Goal: Task Accomplishment & Management: Manage account settings

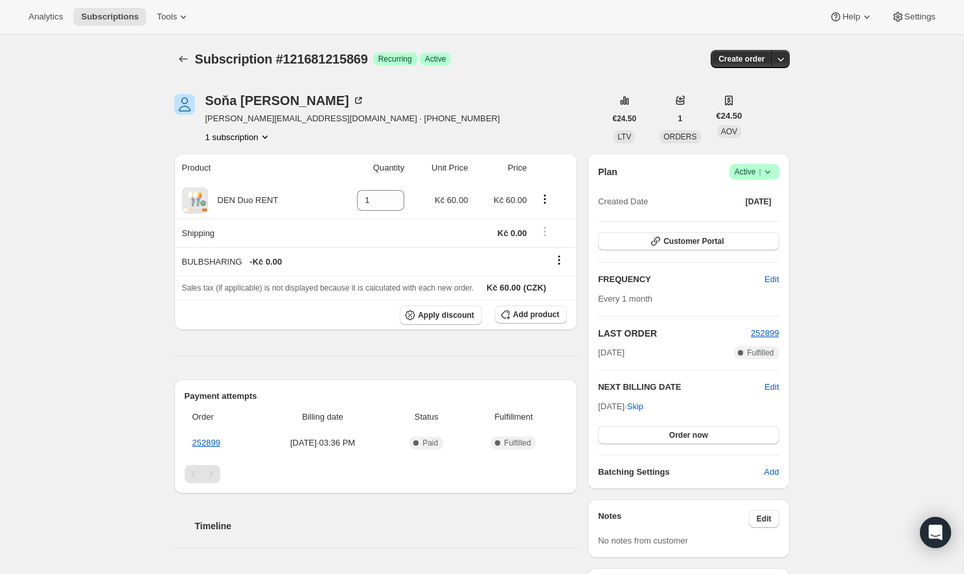
click at [773, 168] on icon at bounding box center [768, 171] width 13 height 13
click at [745, 222] on span "Cancel subscription" at bounding box center [750, 220] width 73 height 10
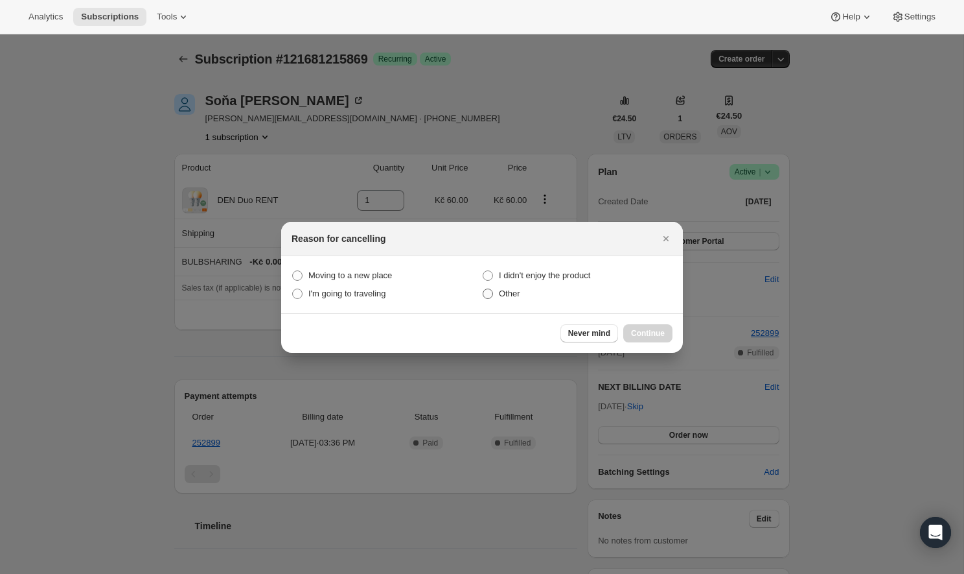
click at [516, 296] on span "Other" at bounding box center [509, 293] width 21 height 10
click at [483, 289] on input "Other" at bounding box center [483, 288] width 1 height 1
radio input "true"
click at [644, 331] on span "Continue" at bounding box center [648, 333] width 34 height 10
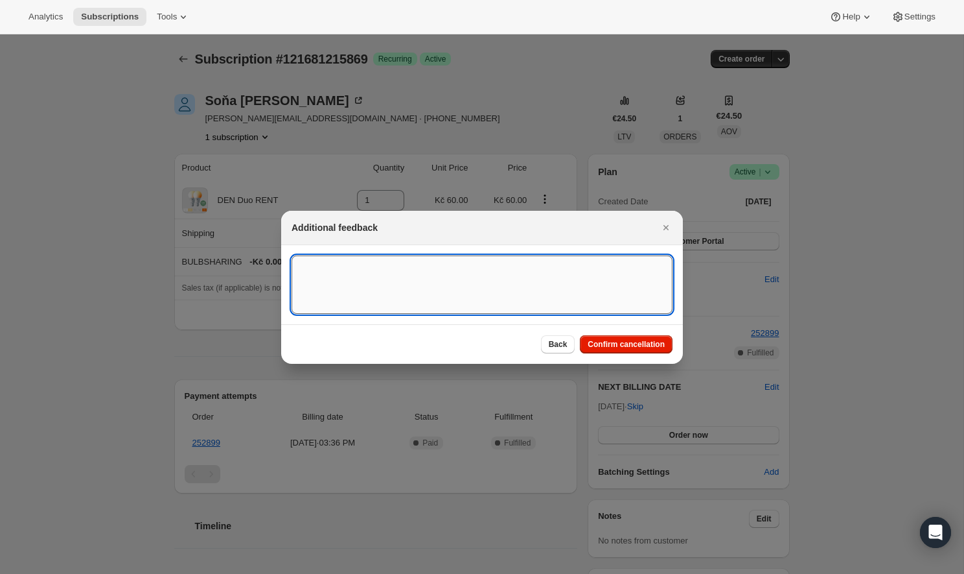
click at [531, 298] on textarea ":rbk:" at bounding box center [482, 284] width 381 height 58
type textarea "return"
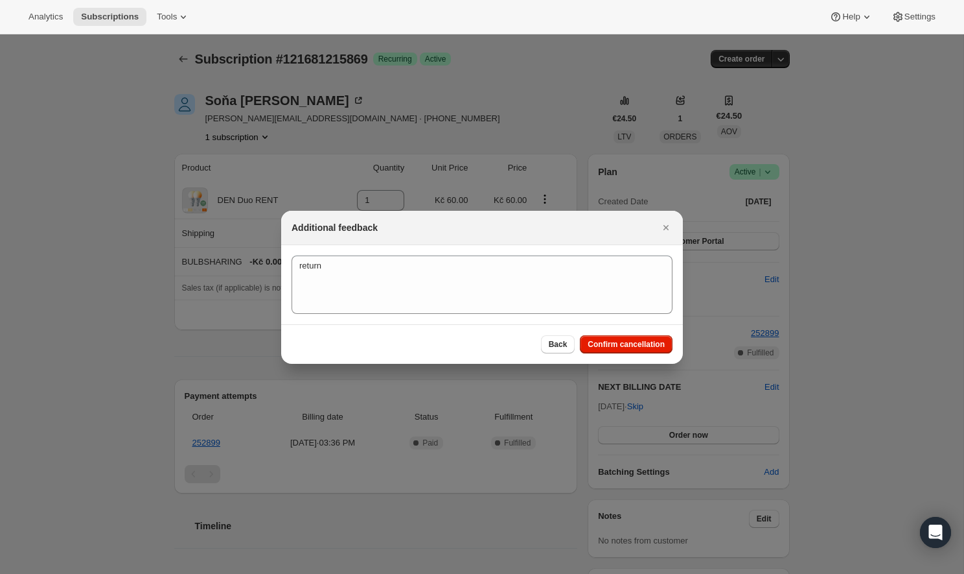
click at [618, 330] on div "Back Confirm cancellation" at bounding box center [482, 344] width 402 height 40
click at [618, 342] on span "Confirm cancellation" at bounding box center [626, 344] width 77 height 10
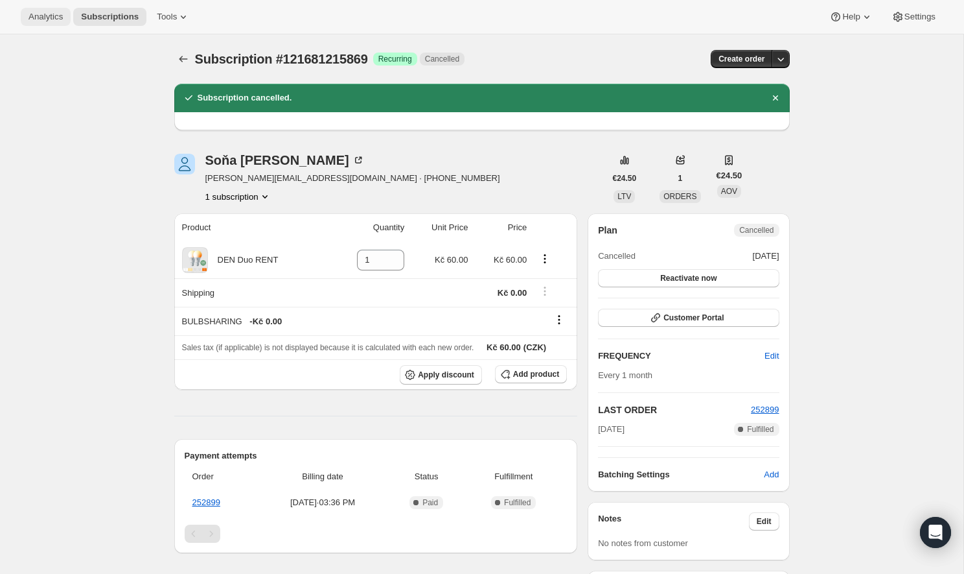
click at [44, 18] on span "Analytics" at bounding box center [46, 17] width 34 height 10
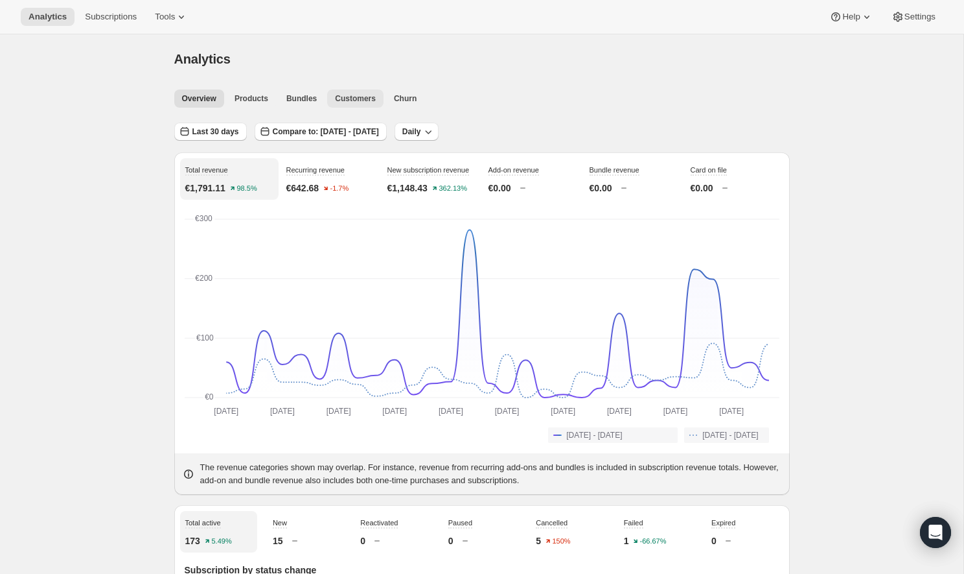
click at [351, 106] on button "Customers" at bounding box center [355, 98] width 56 height 18
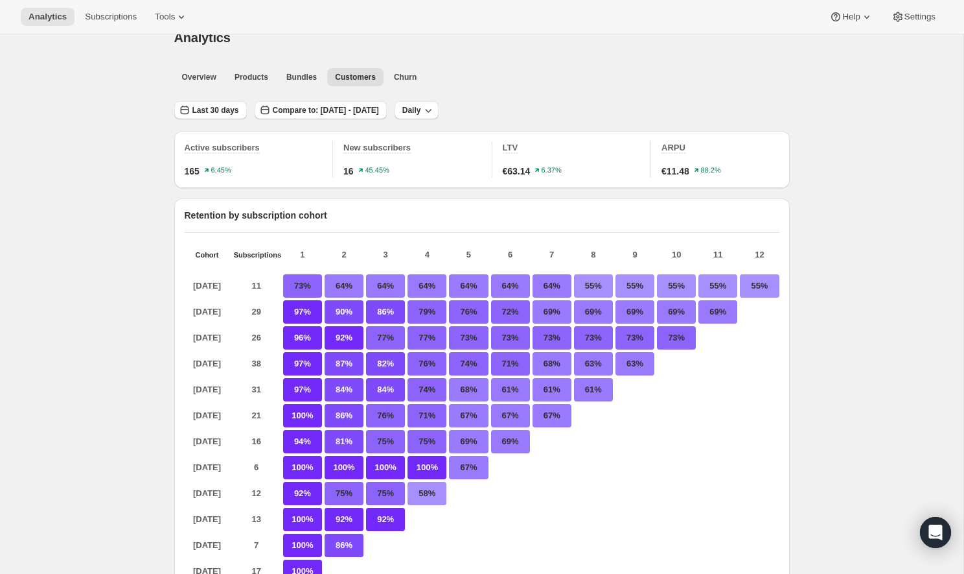
scroll to position [21, 0]
click at [209, 83] on button "Overview" at bounding box center [199, 78] width 50 height 18
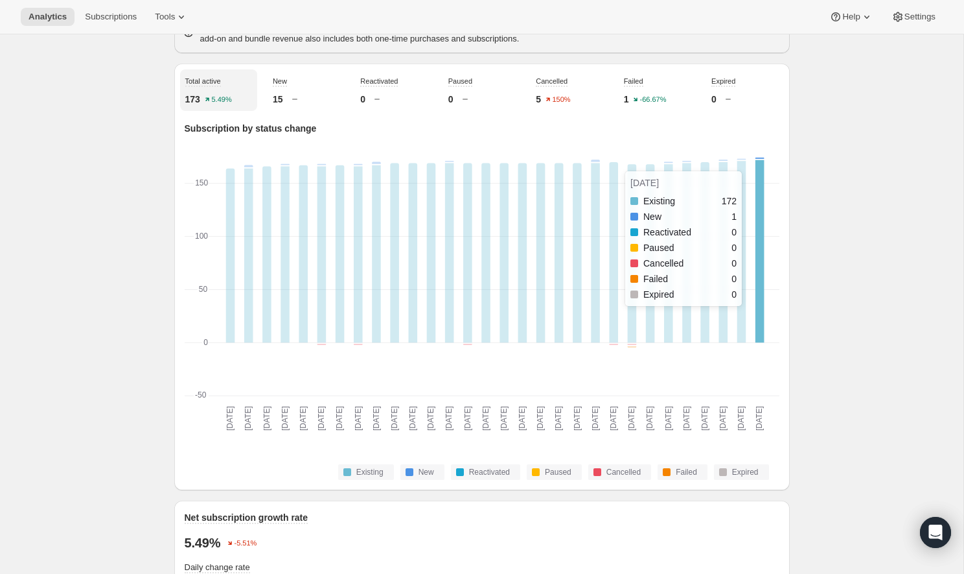
scroll to position [441, 0]
